Goal: Information Seeking & Learning: Learn about a topic

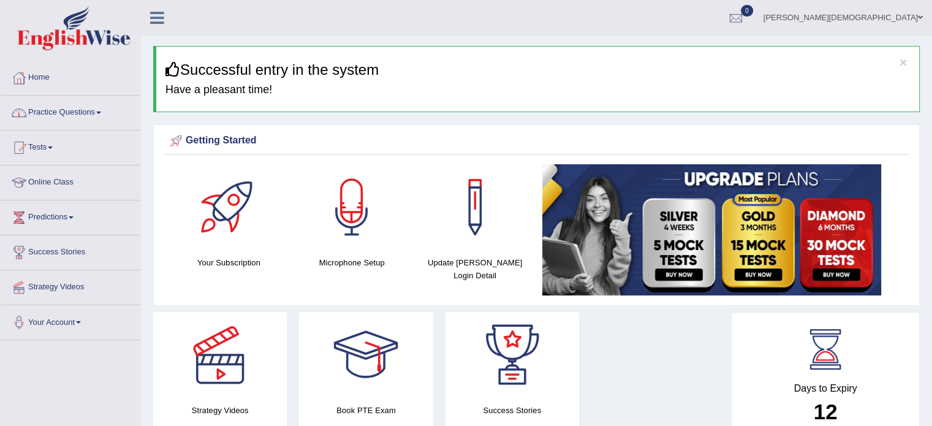
click at [103, 110] on link "Practice Questions" at bounding box center [71, 111] width 140 height 31
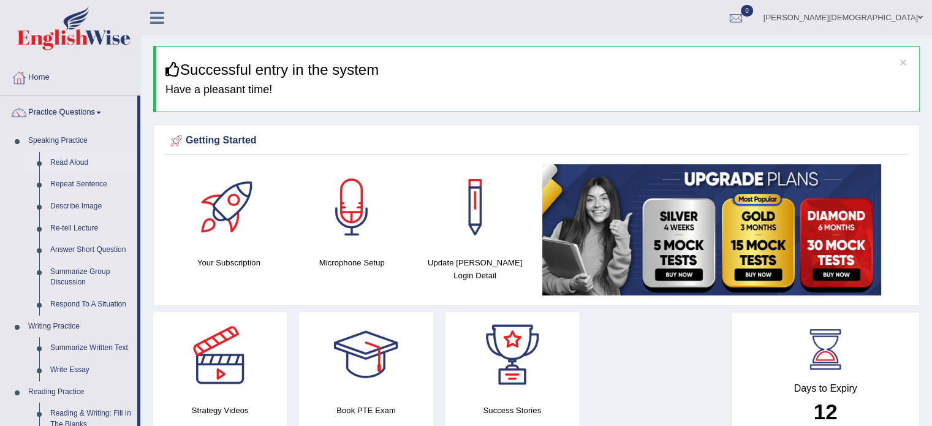
click at [81, 163] on link "Read Aloud" at bounding box center [91, 163] width 93 height 22
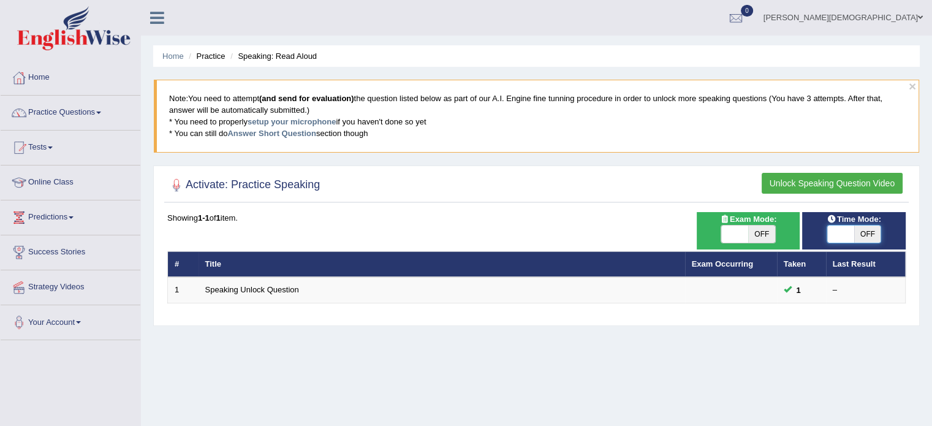
click at [834, 229] on span at bounding box center [840, 233] width 27 height 17
click at [873, 230] on span "OFF" at bounding box center [867, 233] width 27 height 17
checkbox input "true"
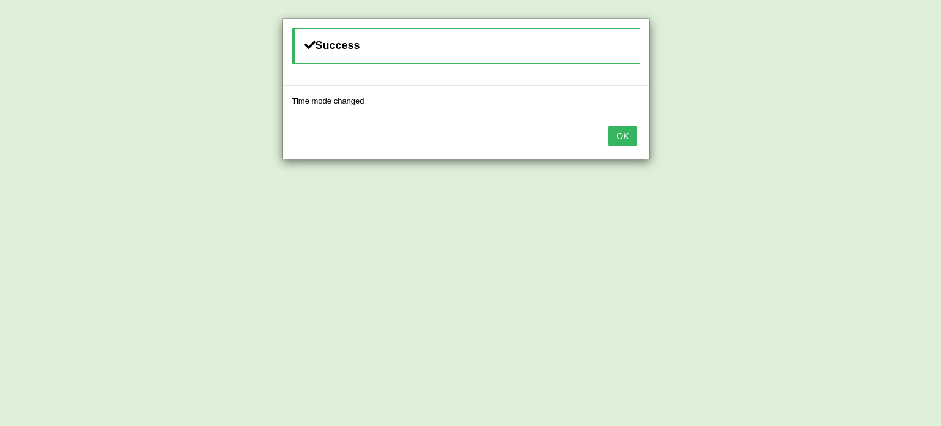
click at [629, 141] on button "OK" at bounding box center [622, 136] width 28 height 21
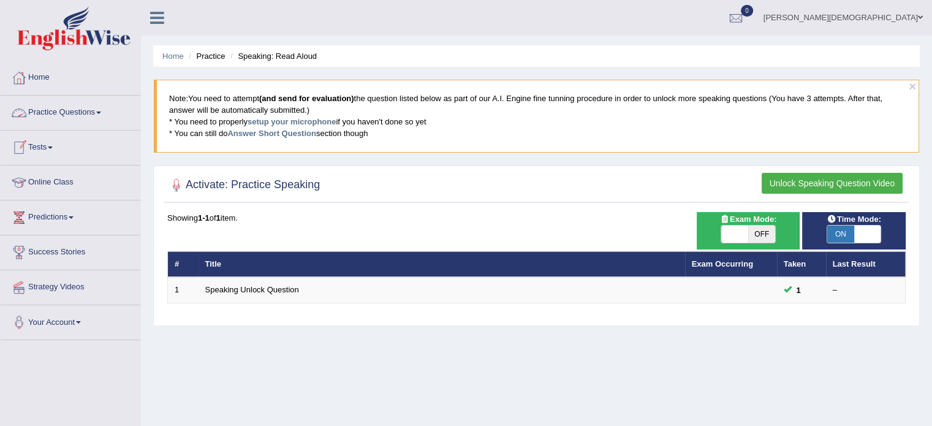
click at [104, 109] on link "Practice Questions" at bounding box center [71, 111] width 140 height 31
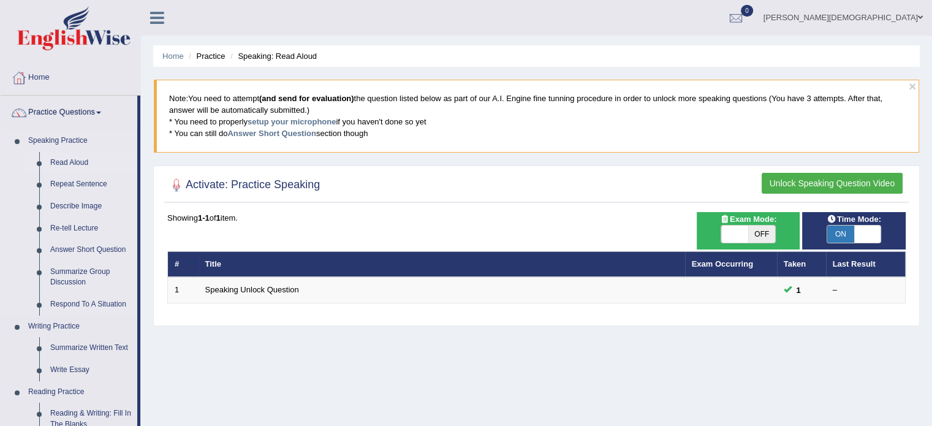
click at [81, 161] on link "Read Aloud" at bounding box center [91, 163] width 93 height 22
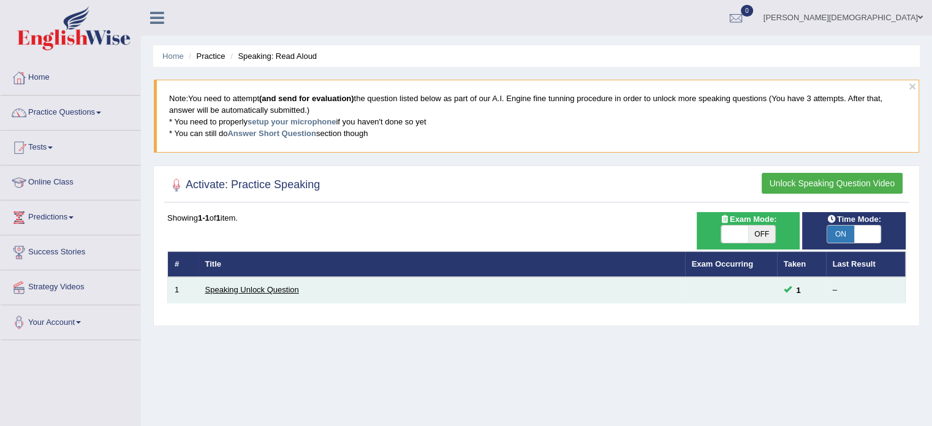
click at [279, 286] on link "Speaking Unlock Question" at bounding box center [252, 289] width 94 height 9
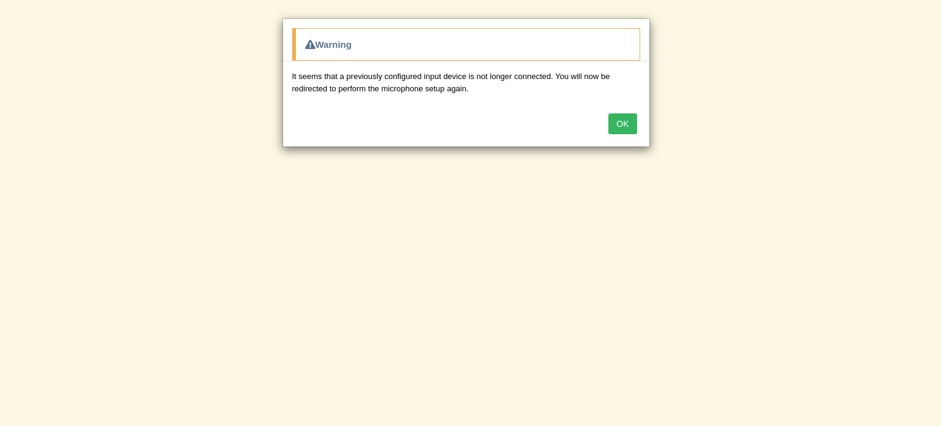
click at [625, 122] on button "OK" at bounding box center [622, 123] width 28 height 21
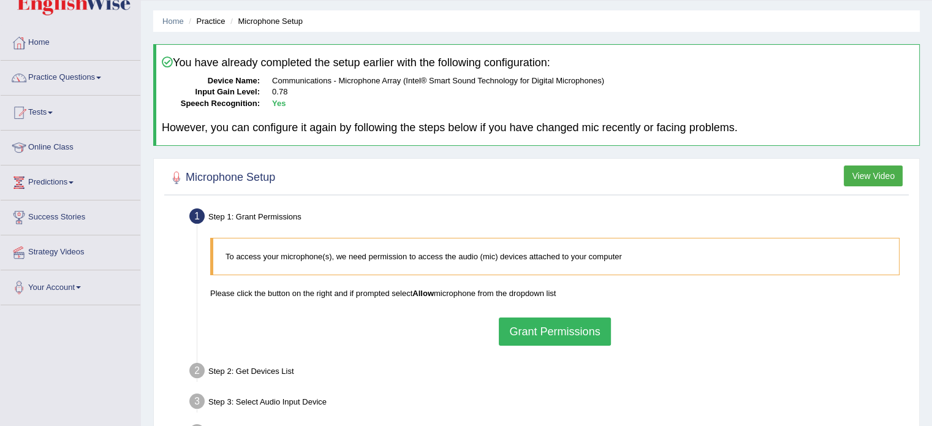
scroll to position [32, 0]
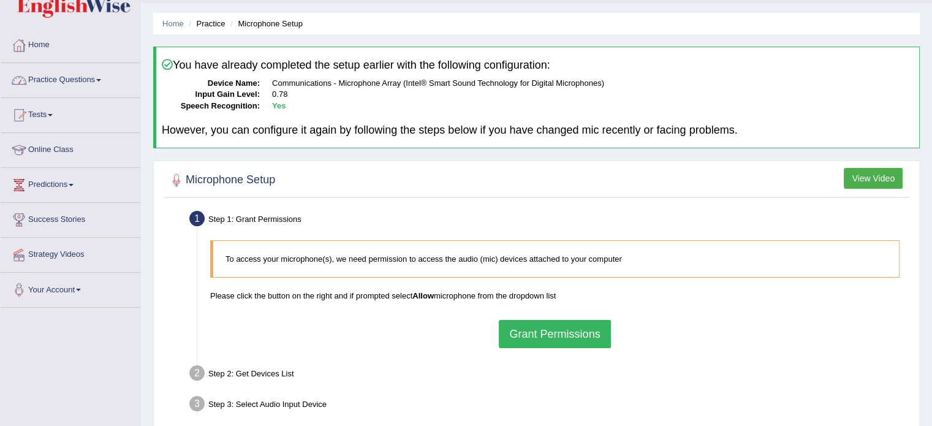
click at [103, 82] on link "Practice Questions" at bounding box center [71, 78] width 140 height 31
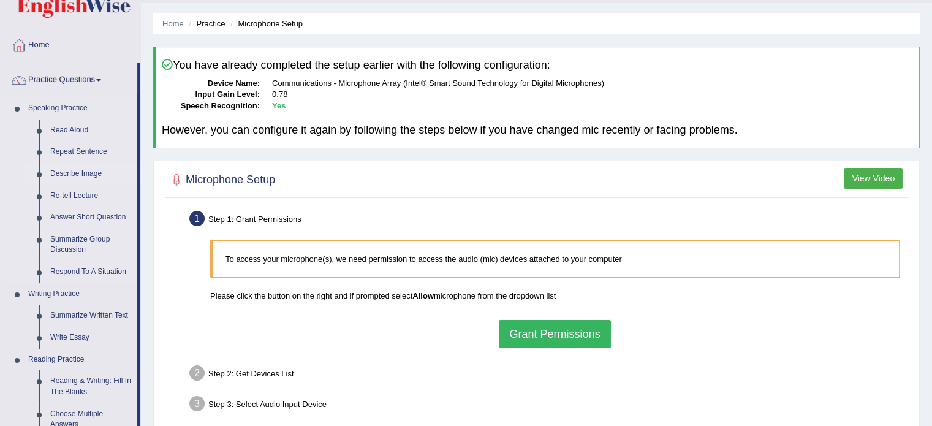
click at [83, 174] on link "Describe Image" at bounding box center [91, 174] width 93 height 22
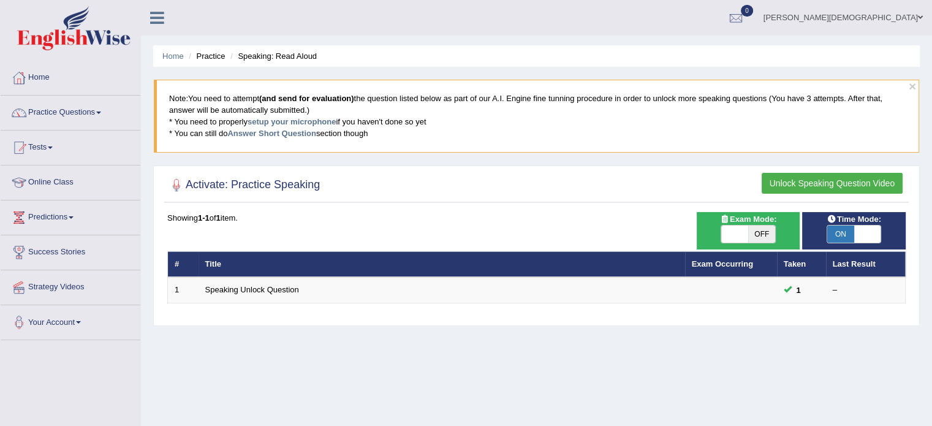
click at [814, 181] on button "Unlock Speaking Question Video" at bounding box center [832, 183] width 141 height 21
